Goal: Find specific page/section: Find specific page/section

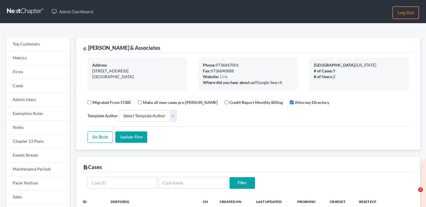
select select
click at [38, 62] on link "Metrics" at bounding box center [38, 58] width 64 height 14
click at [37, 71] on link "Firms" at bounding box center [38, 72] width 64 height 14
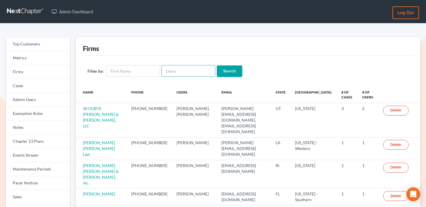
click at [171, 74] on input "text" at bounding box center [188, 71] width 54 height 12
paste input "alfred@capazlegal.com"
type input "alfred@capazlegal.com"
click at [231, 66] on input "Search" at bounding box center [229, 71] width 25 height 12
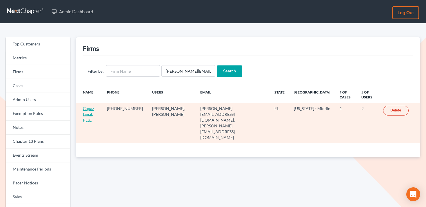
click at [91, 109] on link "Capaz Legal, PLLC" at bounding box center [88, 114] width 11 height 17
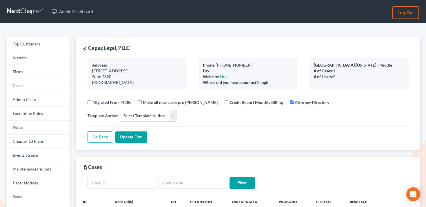
select select
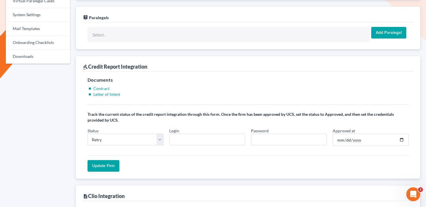
scroll to position [366, 0]
